Goal: Task Accomplishment & Management: Manage account settings

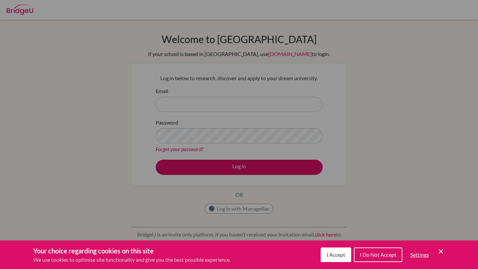
click at [329, 251] on button "I Accept" at bounding box center [335, 255] width 31 height 15
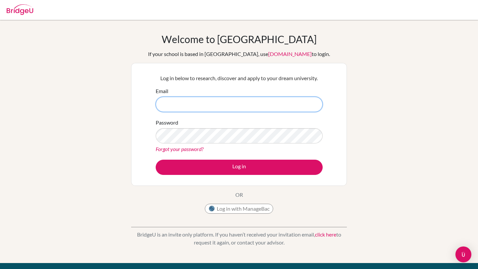
click at [230, 107] on input "Email" at bounding box center [239, 104] width 167 height 15
type input "[PERSON_NAME][EMAIL_ADDRESS][DOMAIN_NAME]"
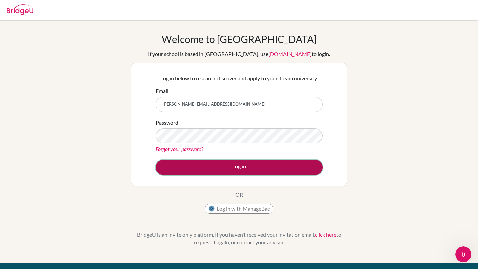
click at [244, 164] on button "Log in" at bounding box center [239, 167] width 167 height 15
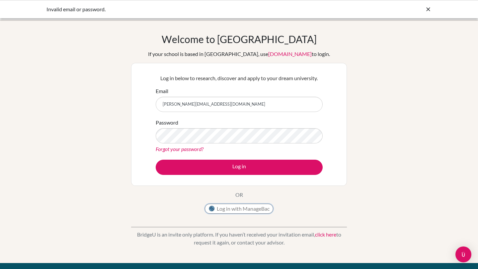
click at [241, 211] on button "Log in with ManageBac" at bounding box center [239, 209] width 68 height 10
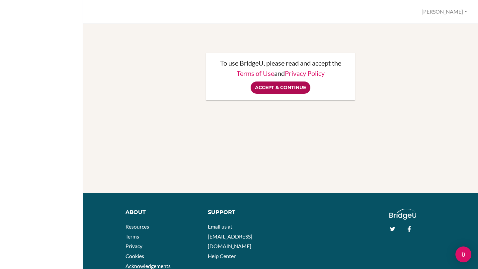
click at [288, 87] on input "Accept & Continue" at bounding box center [280, 88] width 60 height 12
